Goal: Transaction & Acquisition: Purchase product/service

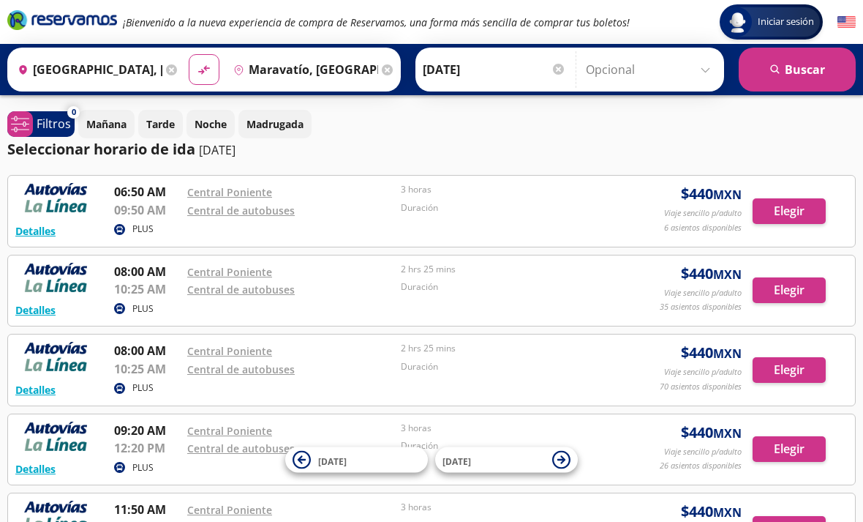
click at [435, 204] on p "Duración" at bounding box center [504, 207] width 206 height 13
click at [792, 199] on button "Elegir" at bounding box center [789, 211] width 73 height 26
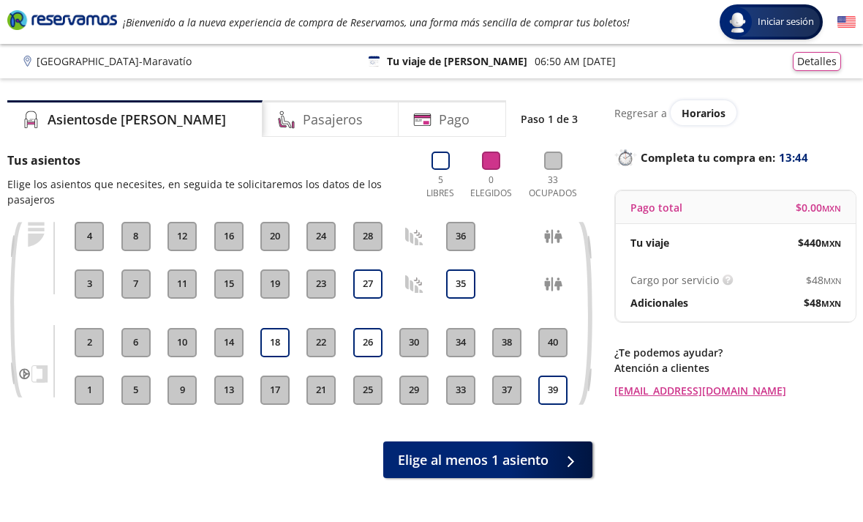
click at [281, 341] on button "18" at bounding box center [274, 342] width 29 height 29
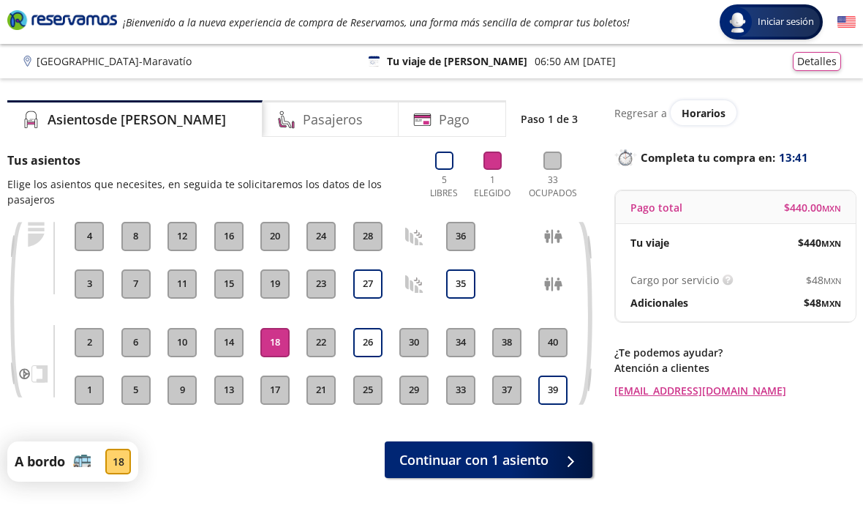
click at [538, 462] on span "Continuar con 1 asiento" at bounding box center [473, 460] width 149 height 20
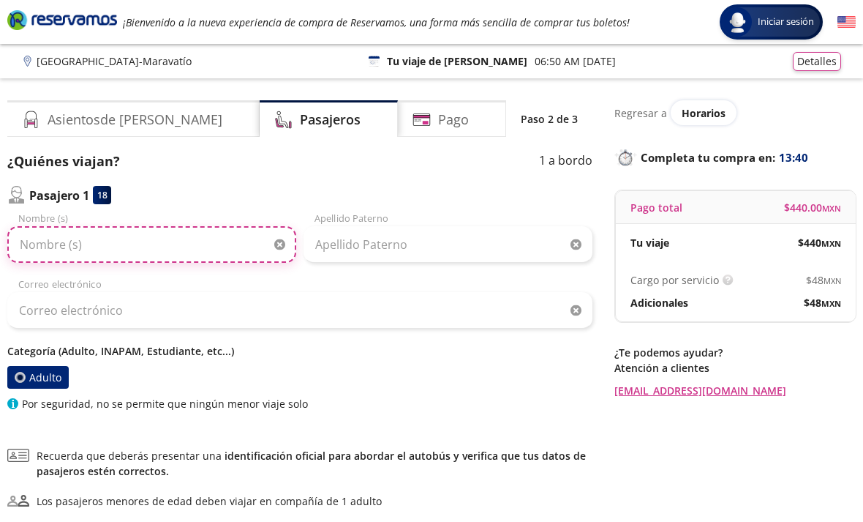
click at [194, 259] on input "Nombre (s)" at bounding box center [151, 244] width 289 height 37
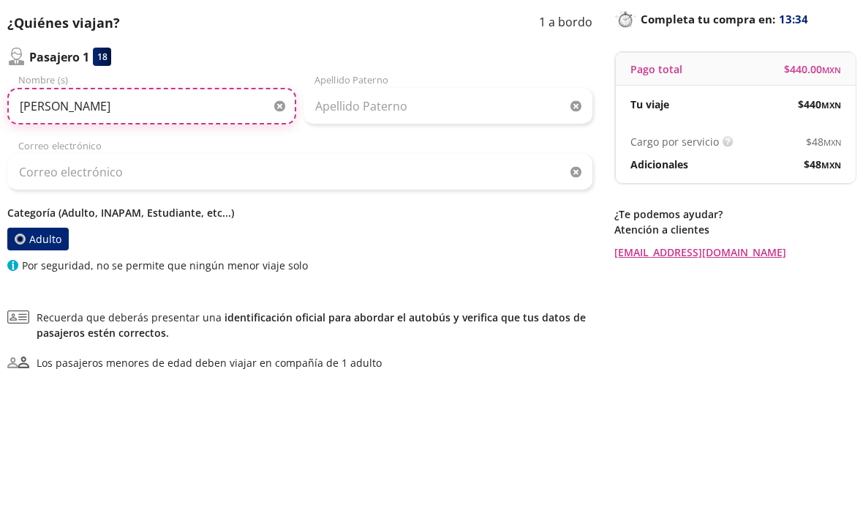
type input "Juliana"
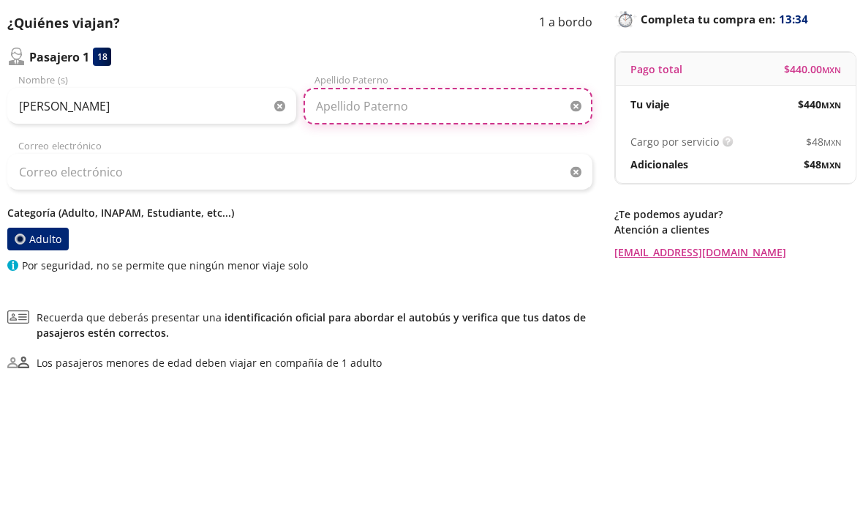
click at [430, 226] on input "Apellido Paterno" at bounding box center [448, 244] width 289 height 37
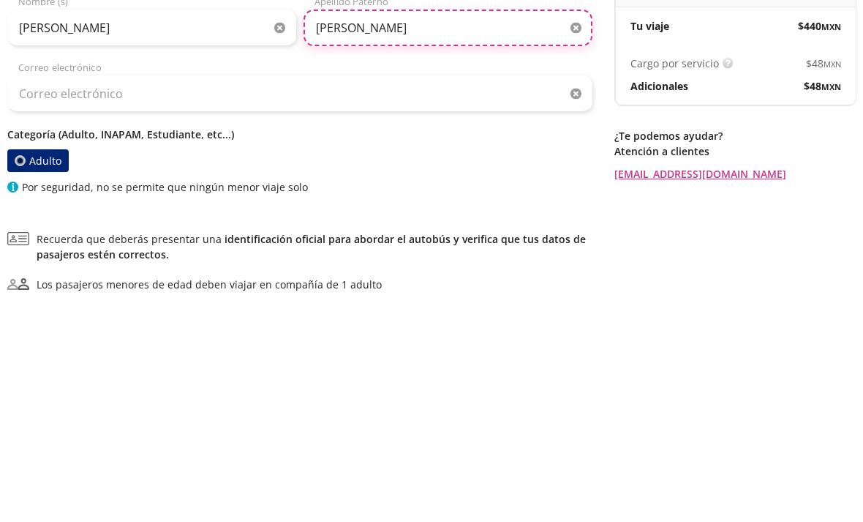
type input "Ortiz"
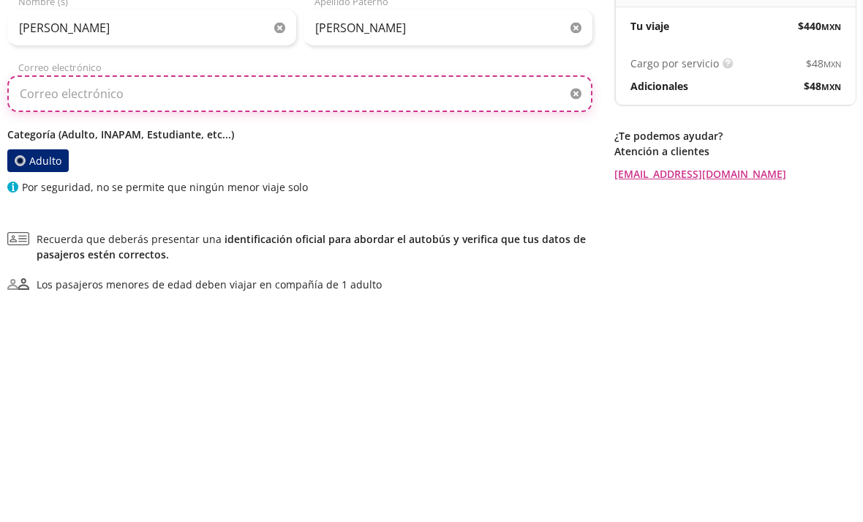
click at [282, 292] on input "Correo electrónico" at bounding box center [299, 310] width 585 height 37
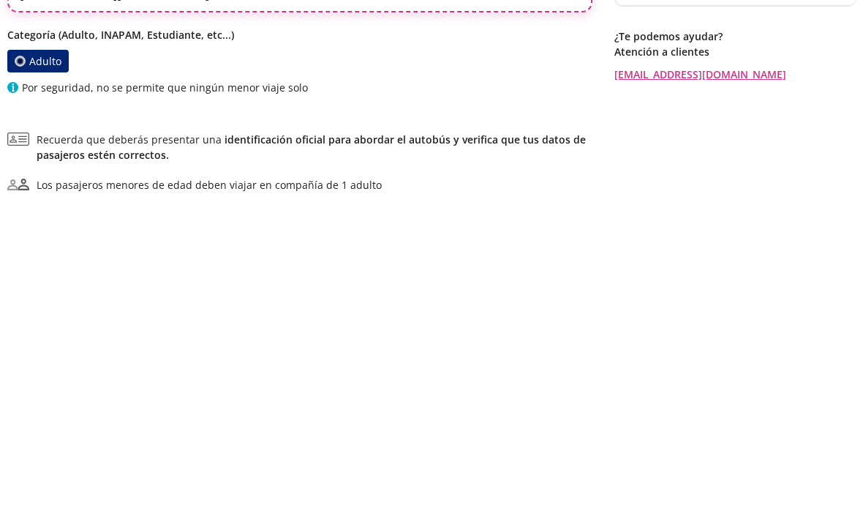
scroll to position [9, 0]
type input "estefania.fort23@gmail.com"
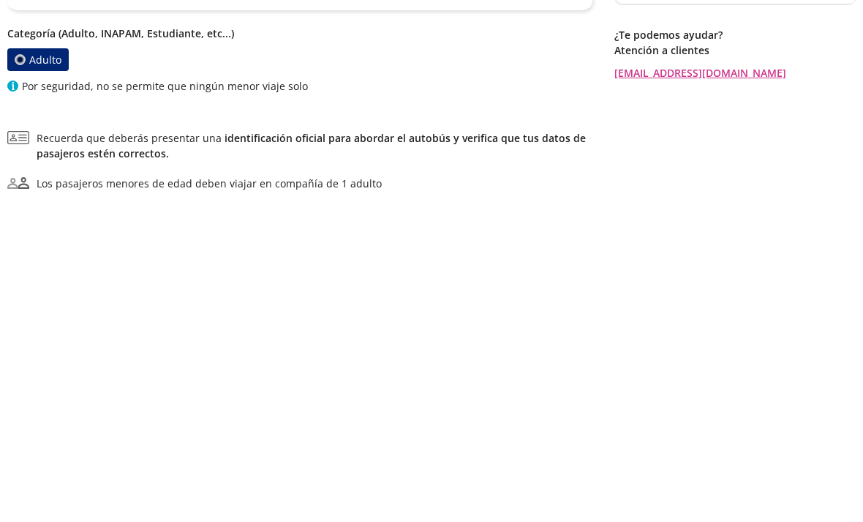
click at [29, 357] on label "Adulto" at bounding box center [37, 368] width 61 height 23
click at [25, 364] on input "Adulto" at bounding box center [20, 369] width 10 height 10
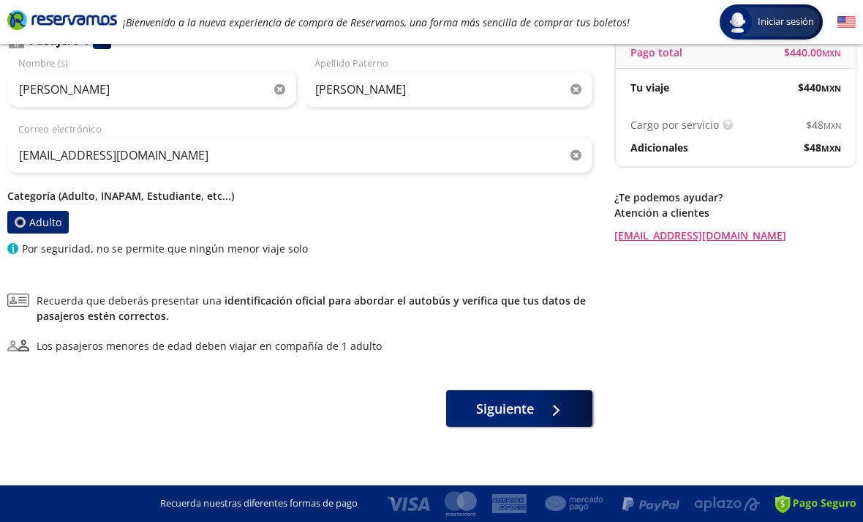
click at [544, 409] on div at bounding box center [552, 408] width 22 height 18
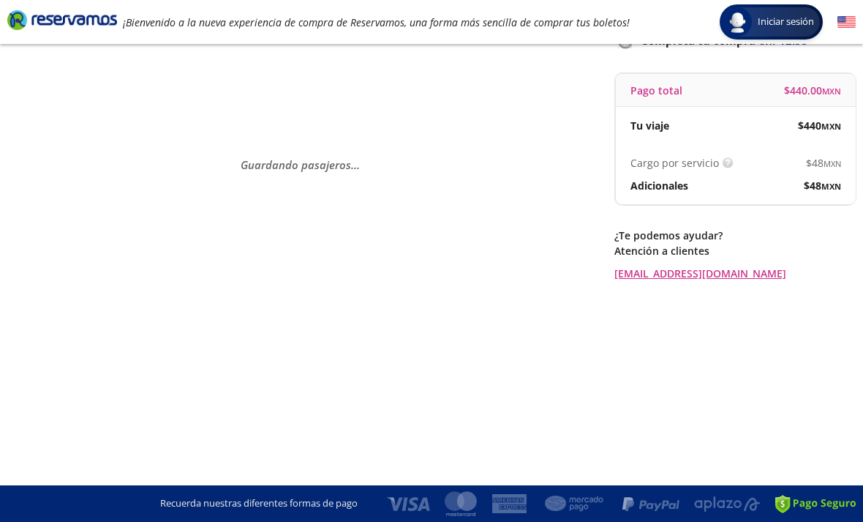
scroll to position [0, 0]
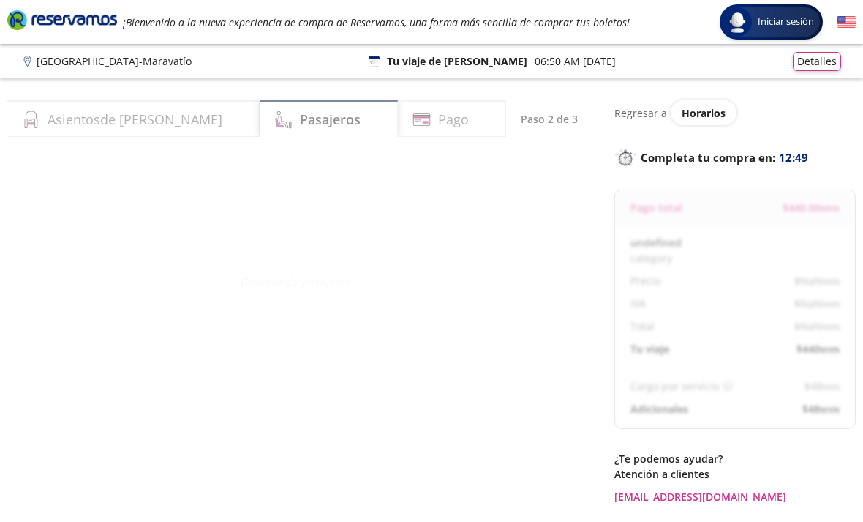
select select "MX"
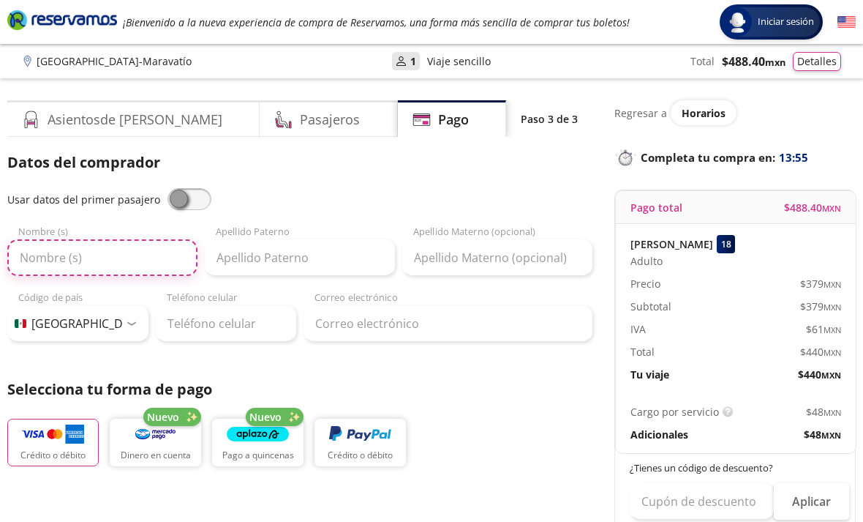
click at [138, 252] on input "Nombre (s)" at bounding box center [102, 257] width 190 height 37
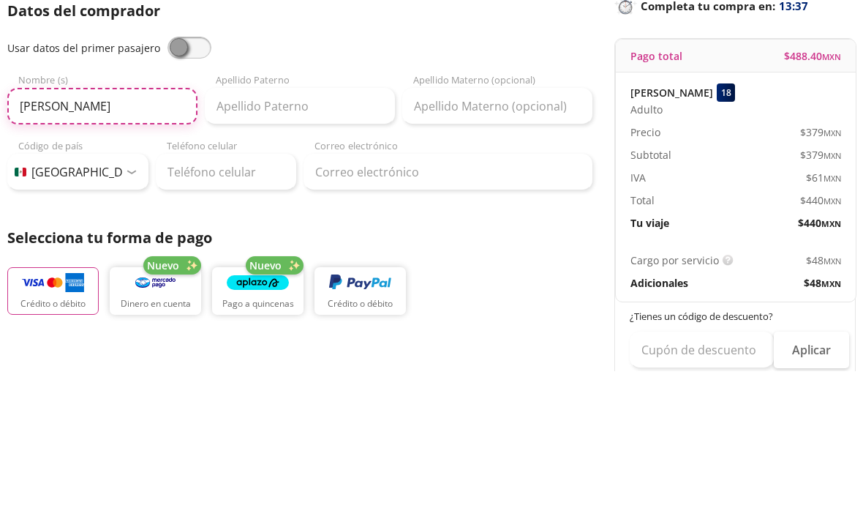
type input "Francelia"
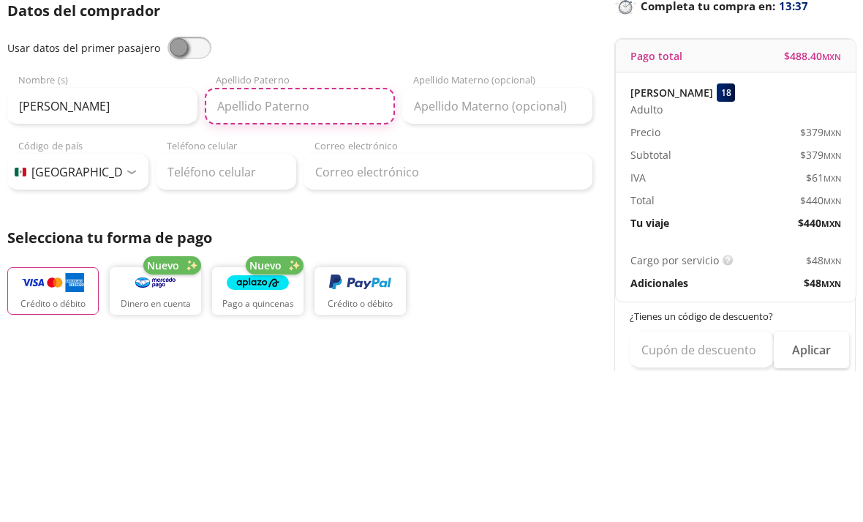
click at [306, 239] on input "Apellido Paterno" at bounding box center [300, 257] width 190 height 37
type input "Ortiz"
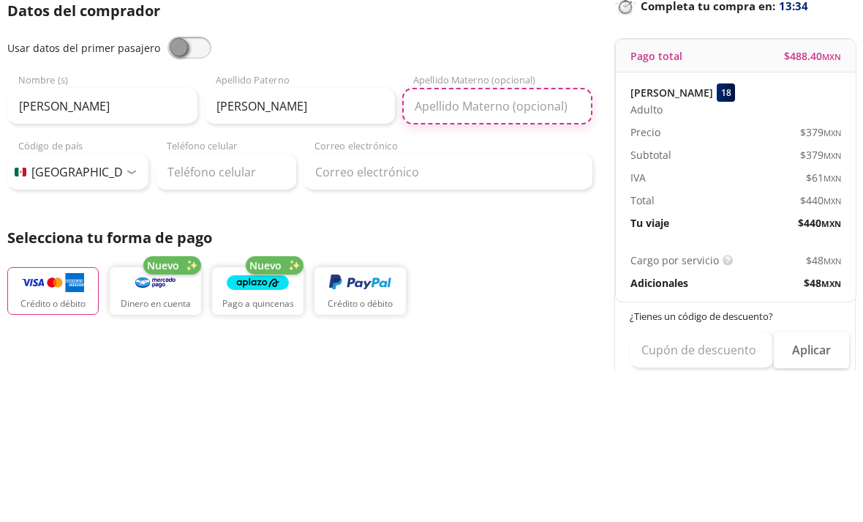
click at [491, 239] on input "Apellido Materno (opcional)" at bounding box center [497, 257] width 190 height 37
type input "O"
type input "A"
type input "Ortiz"
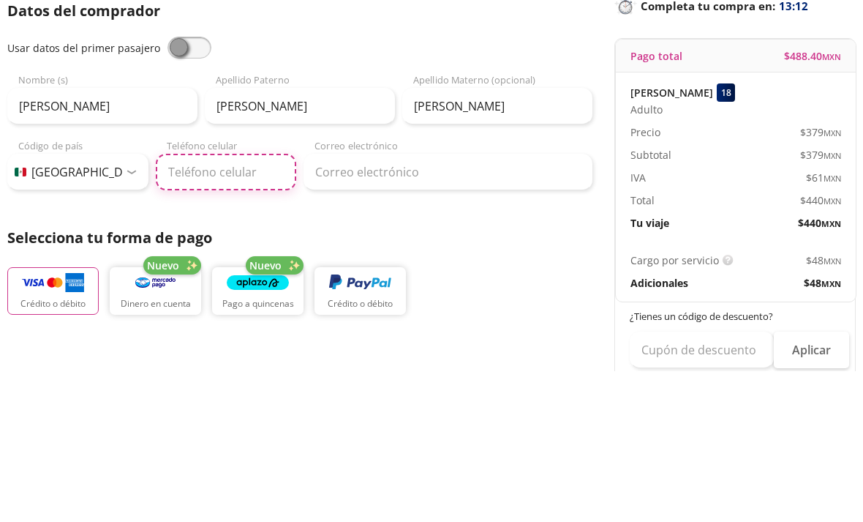
click at [262, 305] on input "Teléfono celular" at bounding box center [226, 323] width 141 height 37
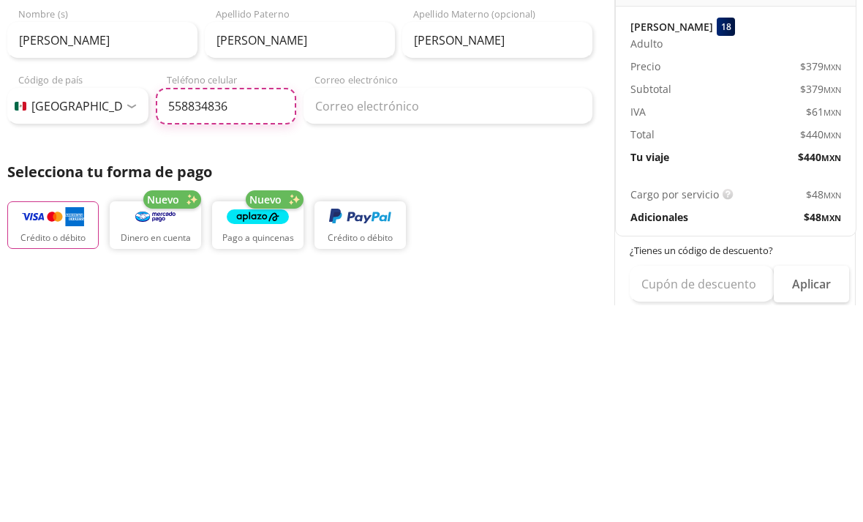
type input "55 8834 8363"
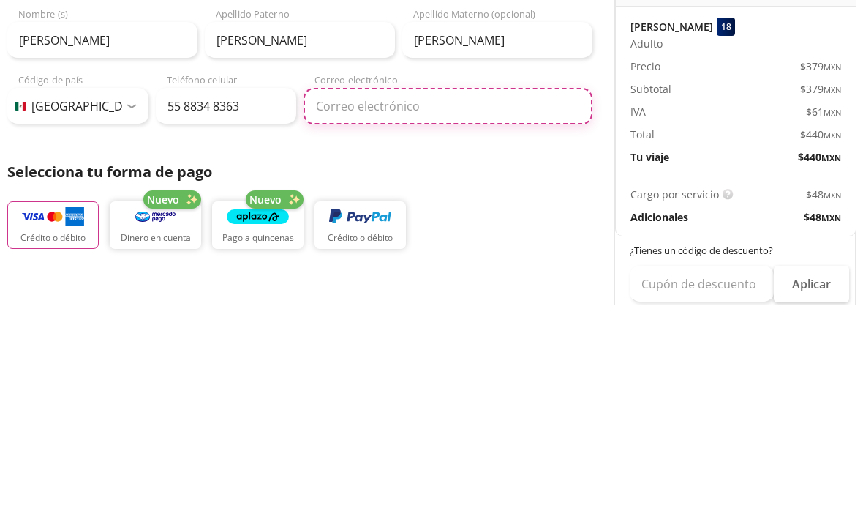
click at [398, 305] on input "Correo electrónico" at bounding box center [448, 323] width 289 height 37
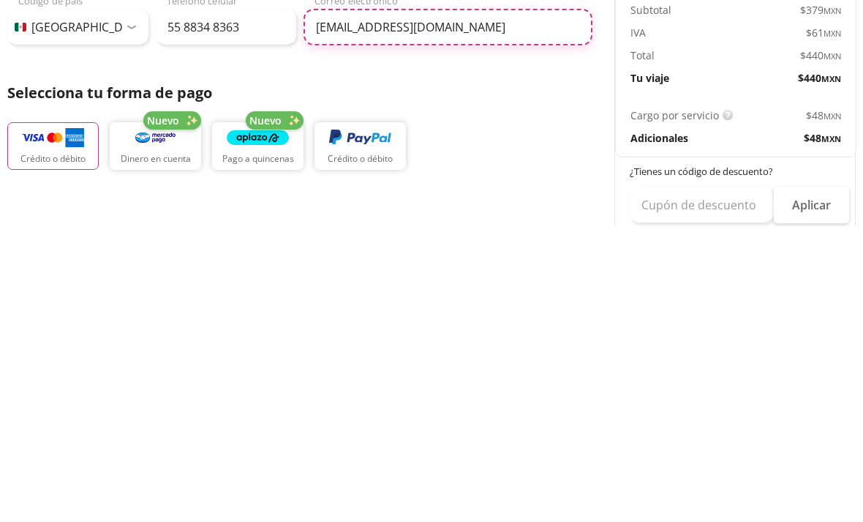
type input "estefania.fort23@gmail.com"
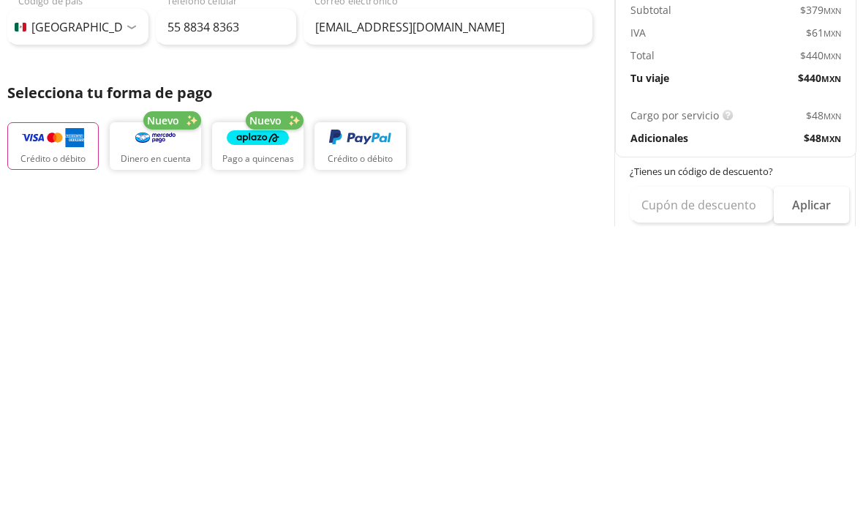
click at [56, 423] on img "button" at bounding box center [53, 434] width 62 height 22
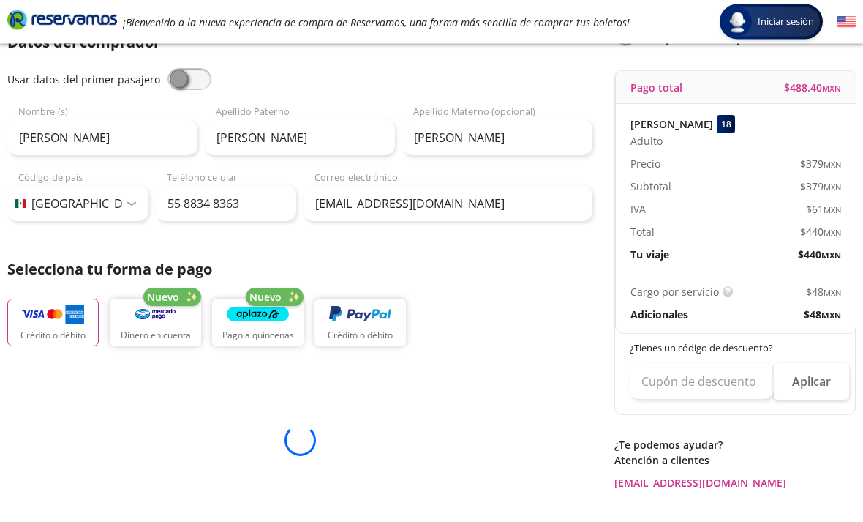
scroll to position [120, 0]
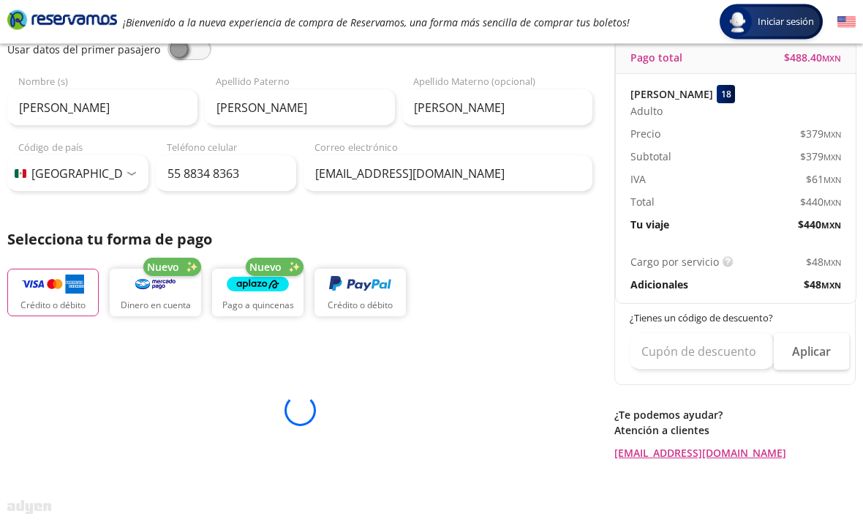
click at [64, 312] on button "Crédito o débito" at bounding box center [52, 293] width 91 height 48
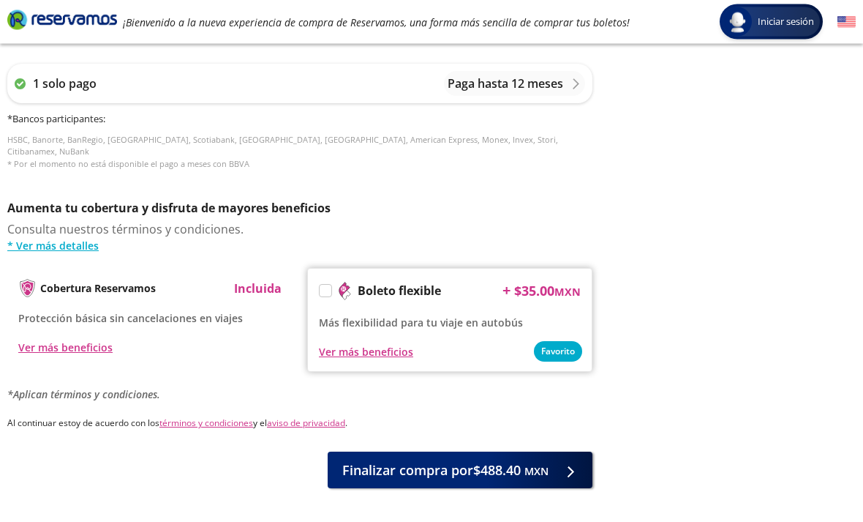
scroll to position [628, 0]
click at [536, 464] on small "MXN" at bounding box center [536, 471] width 24 height 14
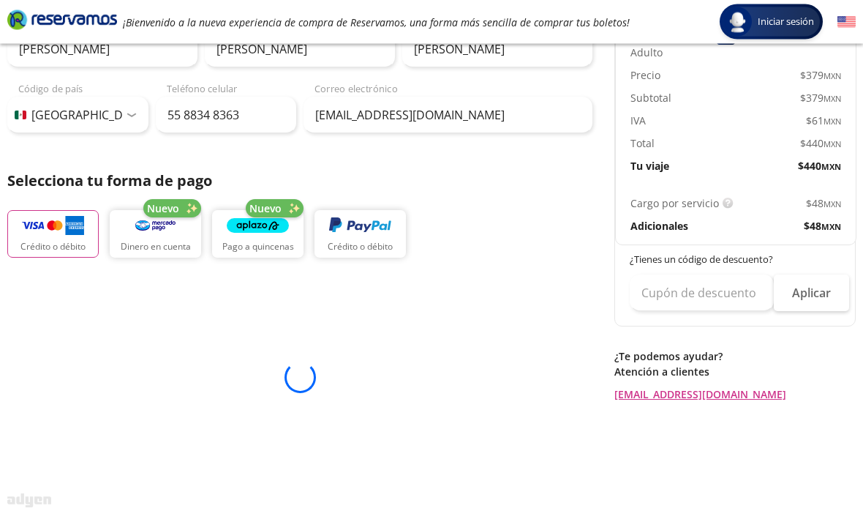
scroll to position [208, 0]
click at [312, 374] on div at bounding box center [300, 377] width 34 height 34
click at [295, 382] on div at bounding box center [300, 377] width 36 height 36
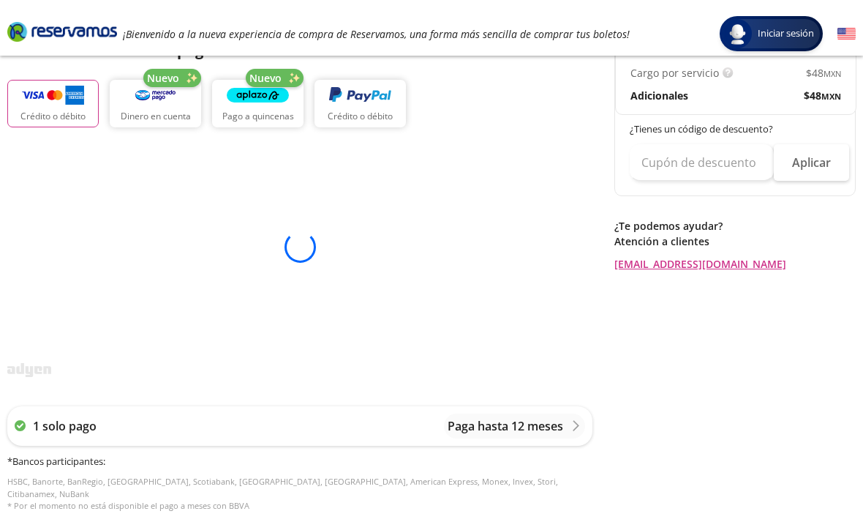
scroll to position [339, 0]
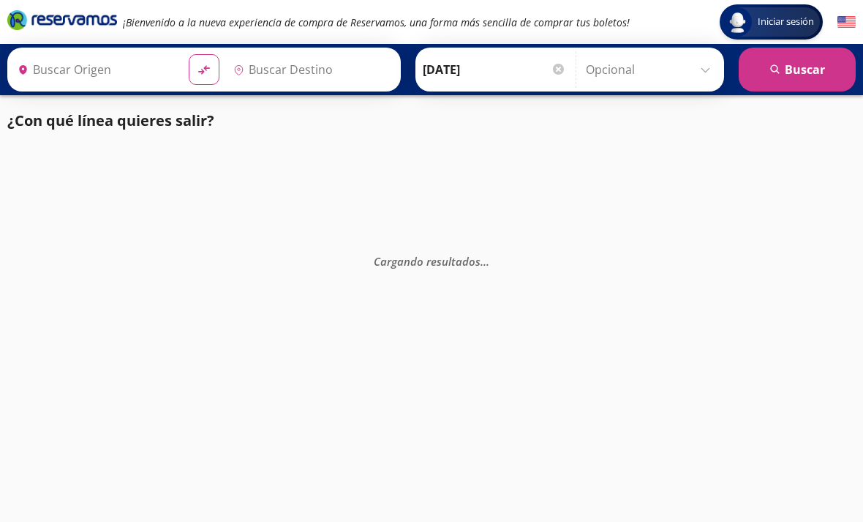
type input "[GEOGRAPHIC_DATA], [GEOGRAPHIC_DATA]"
type input "Maravatío, [GEOGRAPHIC_DATA]"
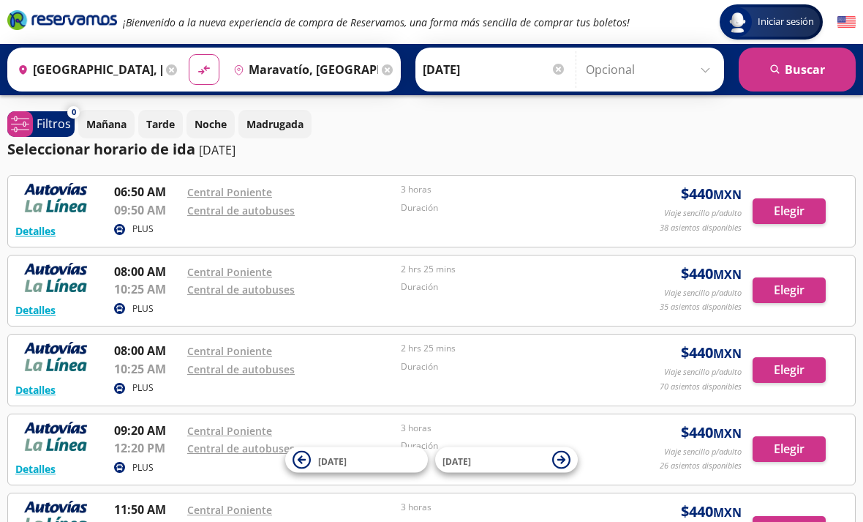
click at [189, 203] on link "Central de autobuses" at bounding box center [241, 210] width 108 height 14
click at [426, 206] on p "Duración" at bounding box center [504, 207] width 206 height 13
click at [788, 204] on button "Elegir" at bounding box center [789, 211] width 73 height 26
